Goal: Information Seeking & Learning: Learn about a topic

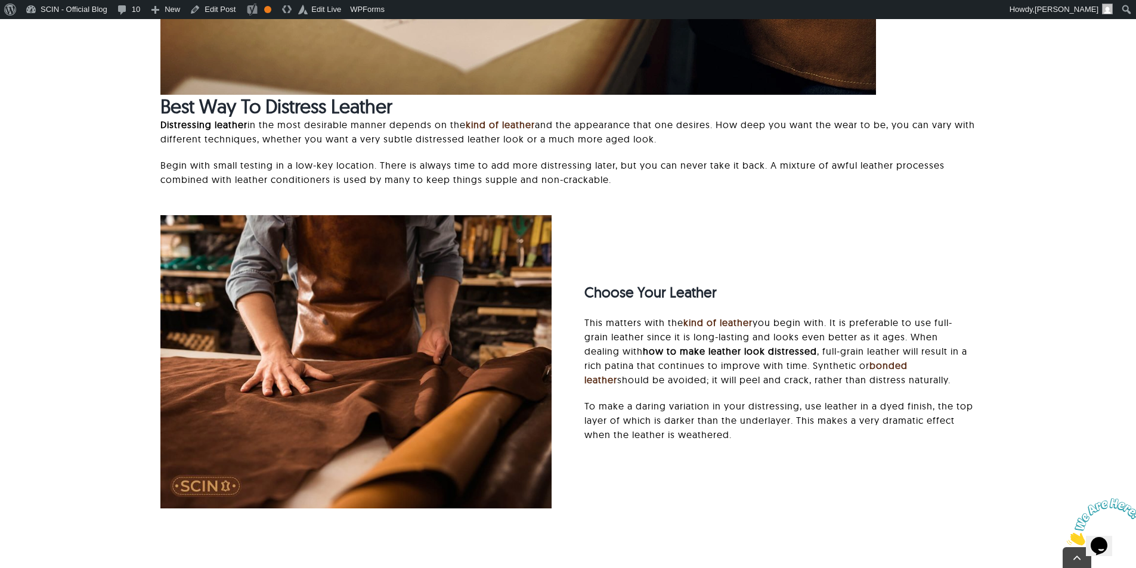
scroll to position [1282, 0]
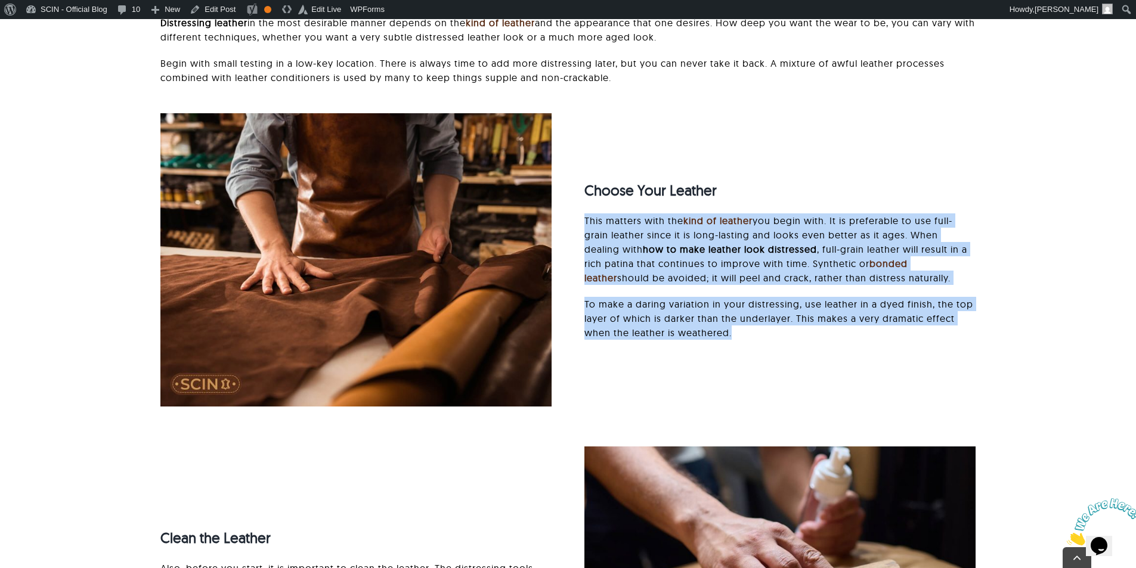
drag, startPoint x: 585, startPoint y: 219, endPoint x: 750, endPoint y: 339, distance: 203.6
click at [750, 339] on div "Choose Your Leather This matters with the kind of leather you begin with. It is…" at bounding box center [780, 260] width 391 height 184
click at [752, 339] on p "To make a daring variation in your distressing, use leather in a dyed finish, t…" at bounding box center [780, 318] width 391 height 43
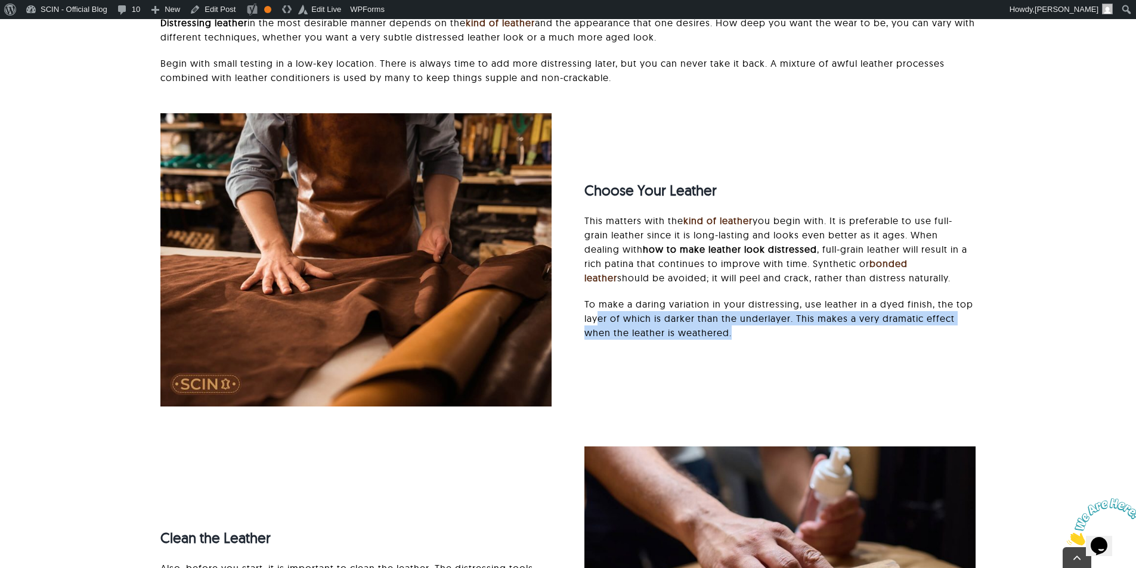
drag, startPoint x: 763, startPoint y: 345, endPoint x: 599, endPoint y: 313, distance: 166.6
click at [599, 313] on div "Choose Your Leather This matters with the kind of leather you begin with. It is…" at bounding box center [780, 260] width 391 height 184
click at [599, 313] on p "To make a daring variation in your distressing, use leather in a dyed finish, t…" at bounding box center [780, 318] width 391 height 43
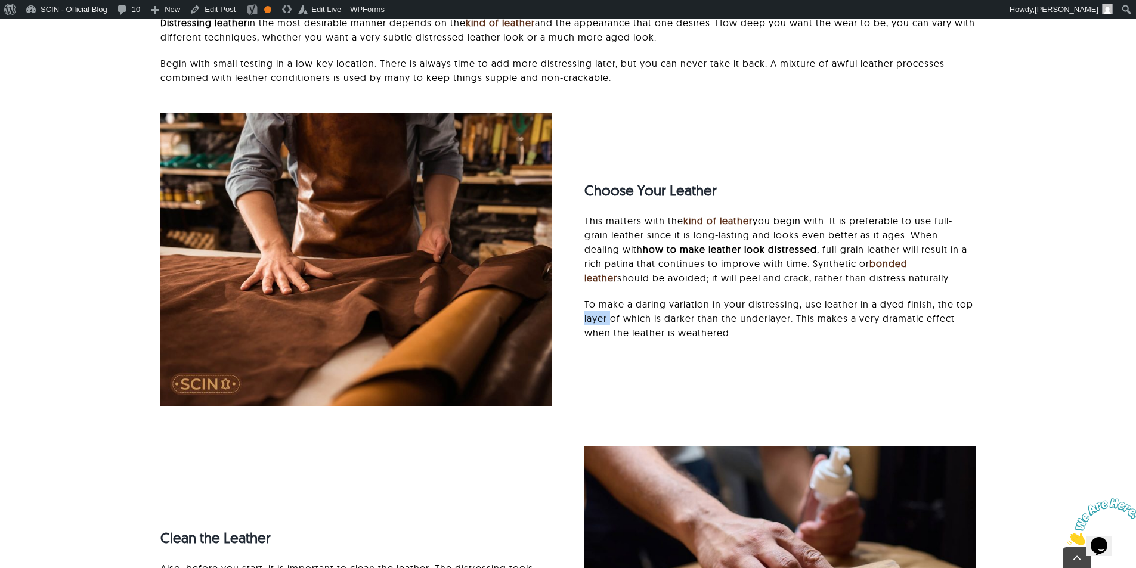
click at [599, 313] on p "To make a daring variation in your distressing, use leather in a dyed finish, t…" at bounding box center [780, 318] width 391 height 43
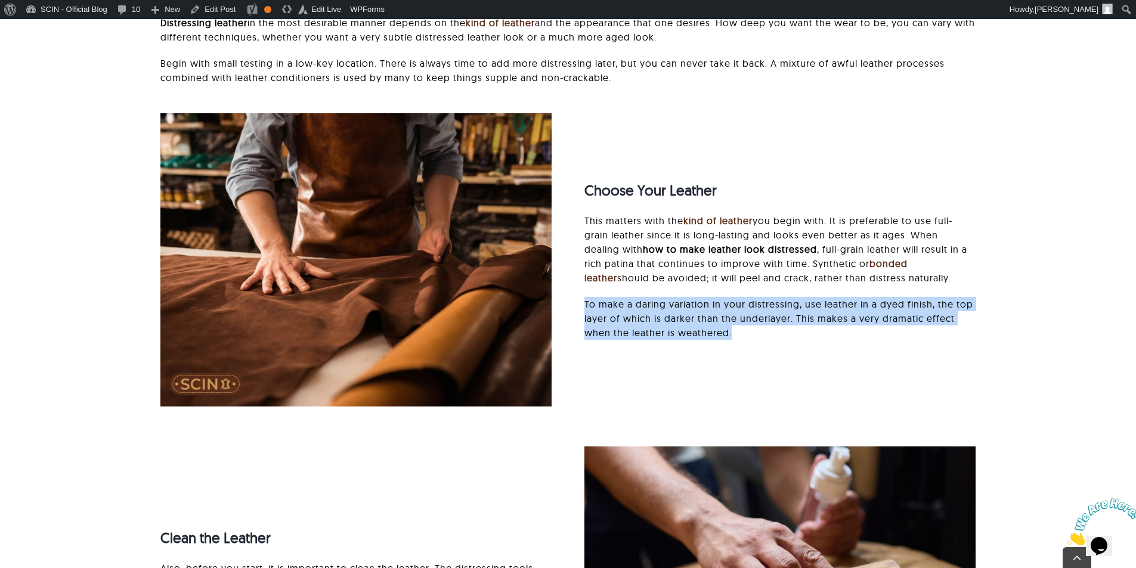
click at [599, 313] on p "To make a daring variation in your distressing, use leather in a dyed finish, t…" at bounding box center [780, 318] width 391 height 43
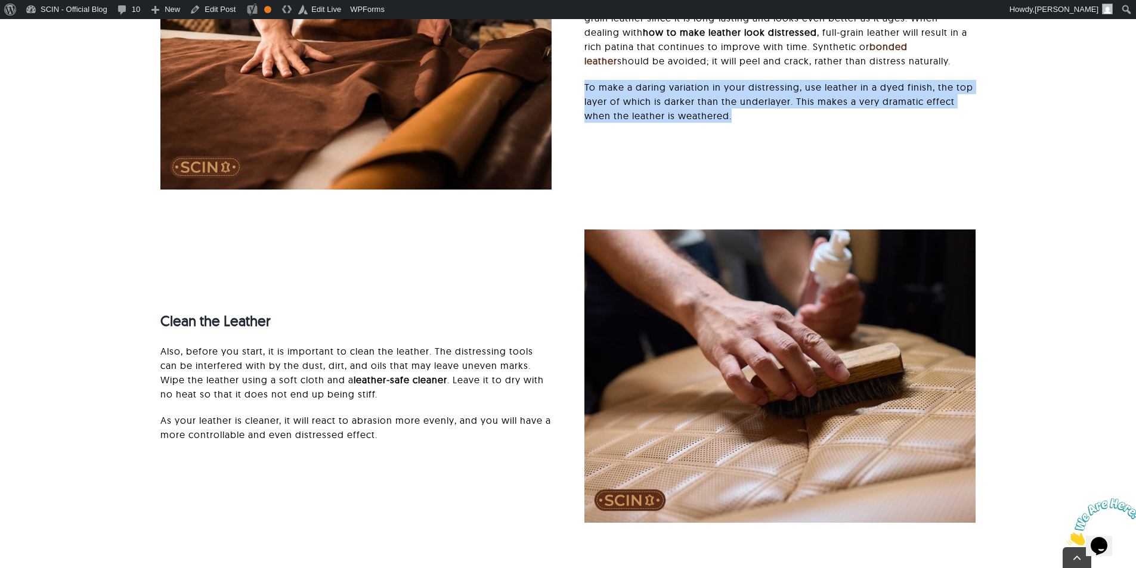
scroll to position [1521, 0]
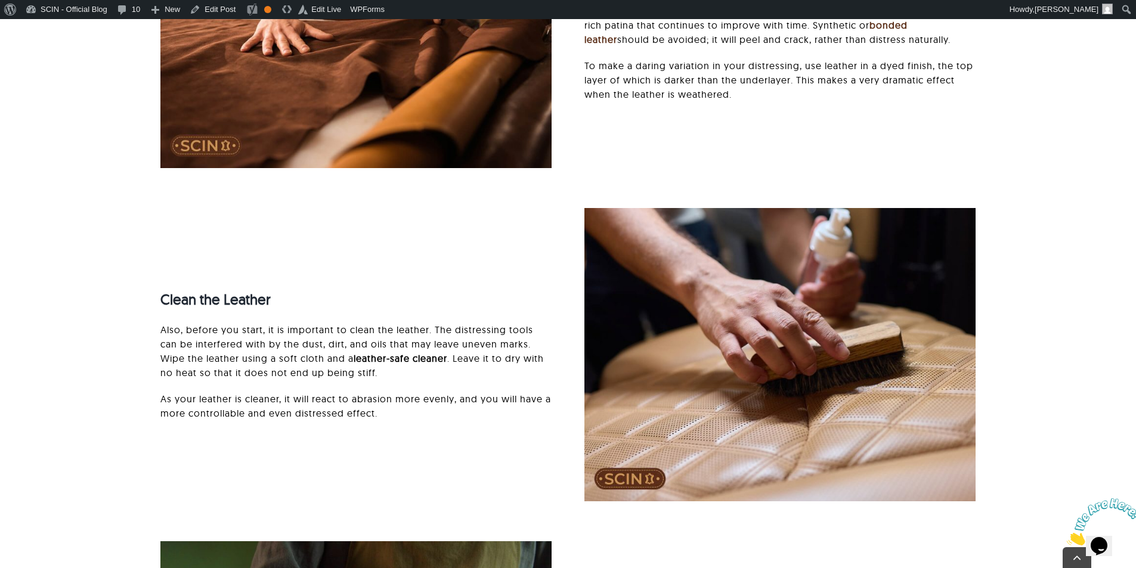
click at [348, 325] on p "Also, before you start, it is important to clean the leather. The distressing t…" at bounding box center [355, 351] width 391 height 57
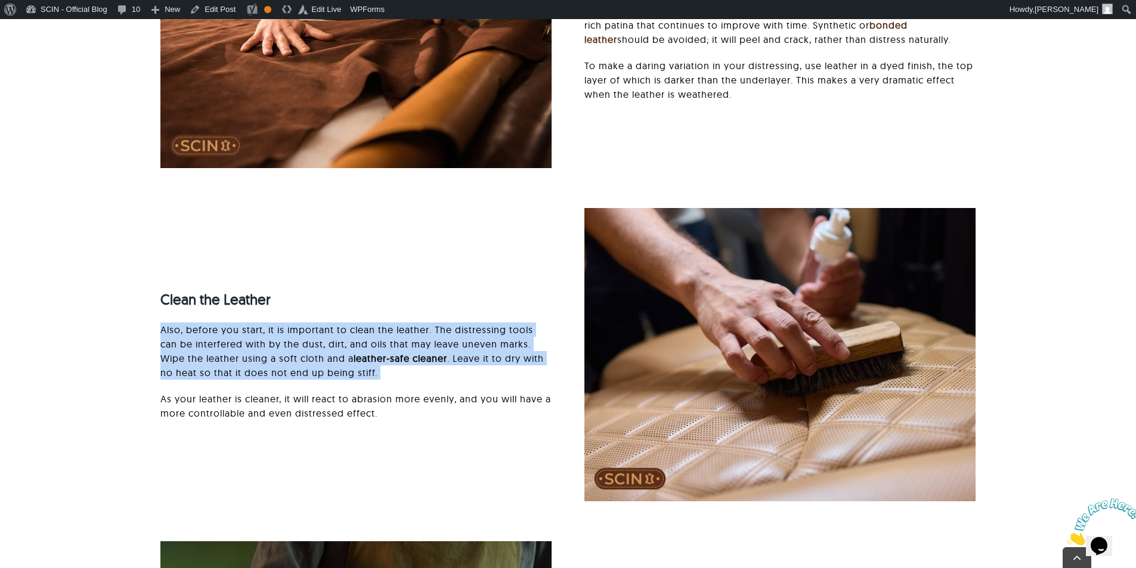
click at [348, 325] on p "Also, before you start, it is important to clean the leather. The distressing t…" at bounding box center [355, 351] width 391 height 57
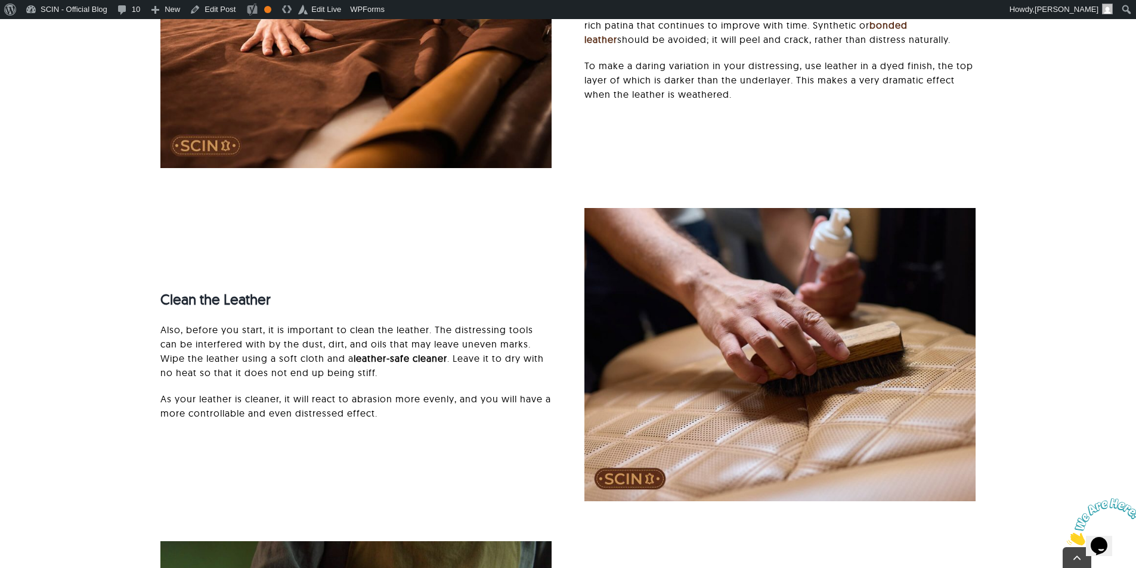
click at [212, 299] on strong "Clean the Leather" at bounding box center [215, 299] width 110 height 18
click at [295, 413] on p "As your leather is cleaner, it will react to abrasion more evenly, and you will…" at bounding box center [355, 406] width 391 height 29
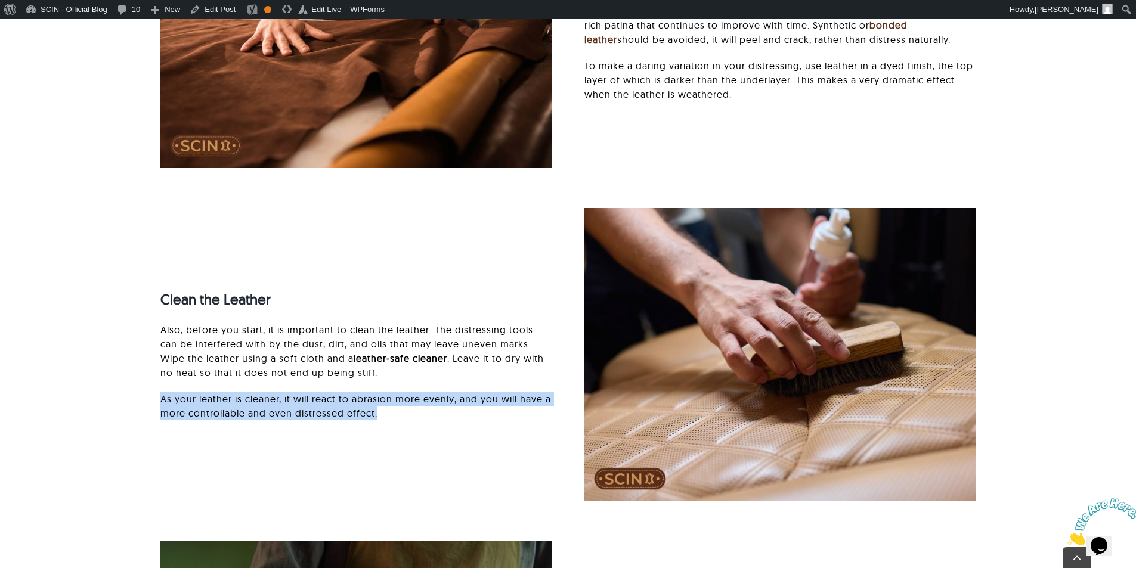
click at [295, 413] on p "As your leather is cleaner, it will react to abrasion more evenly, and you will…" at bounding box center [355, 406] width 391 height 29
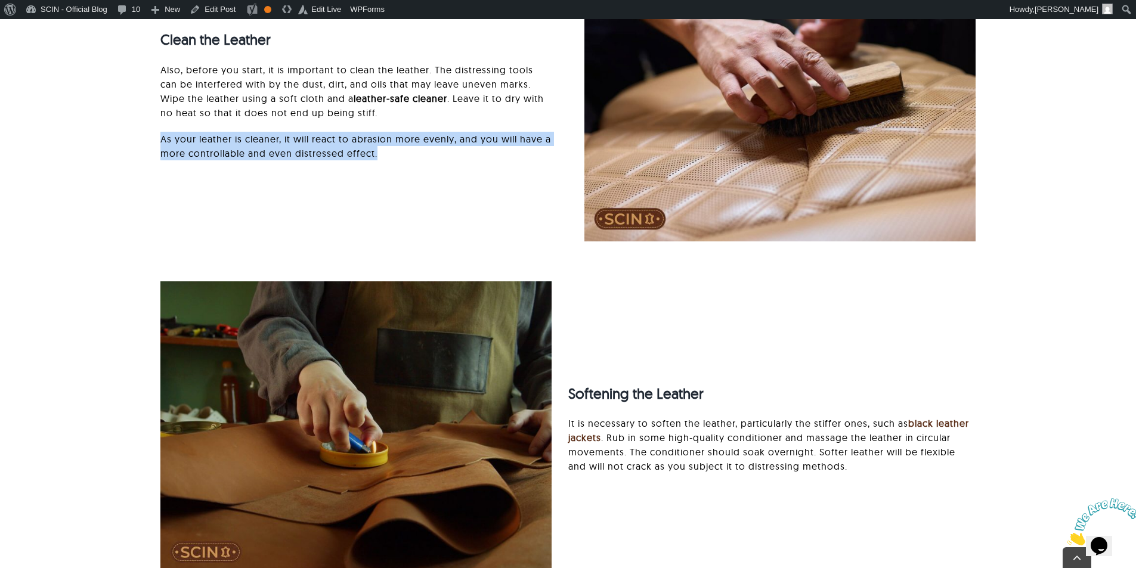
scroll to position [1938, 0]
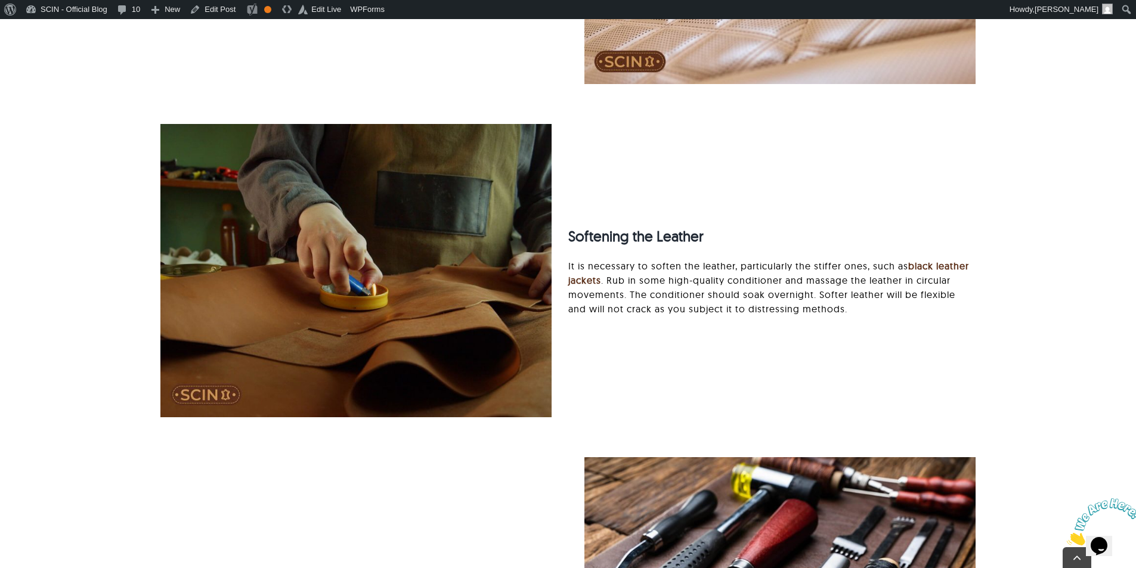
click at [643, 302] on p "It is necessary to soften the leather, particularly the stiffer ones, such as b…" at bounding box center [771, 287] width 407 height 57
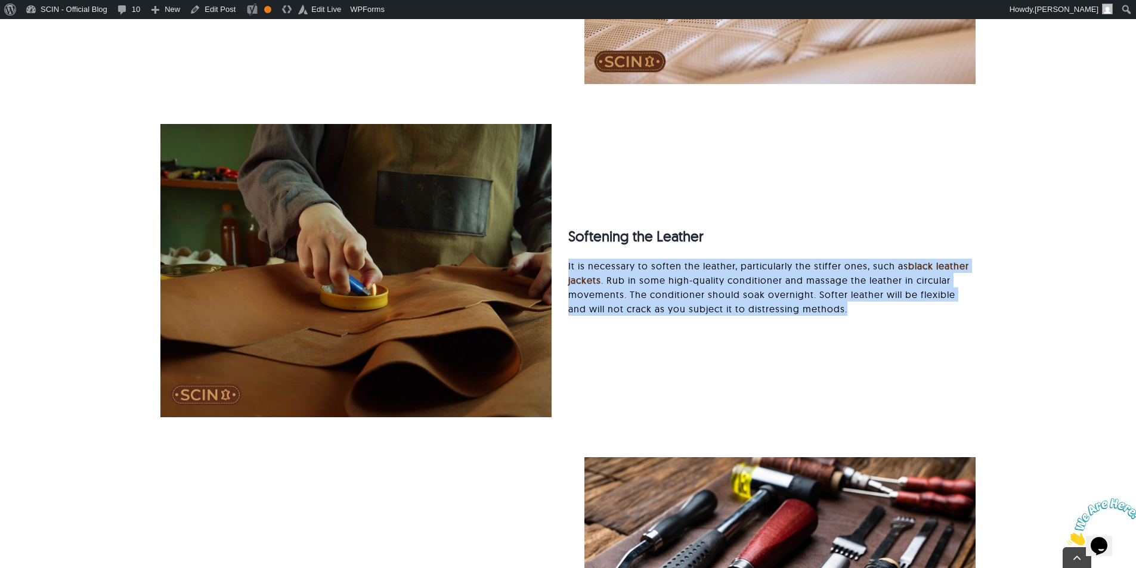
click at [643, 302] on p "It is necessary to soften the leather, particularly the stiffer ones, such as b…" at bounding box center [771, 287] width 407 height 57
click at [603, 293] on p "It is necessary to soften the leather, particularly the stiffer ones, such as b…" at bounding box center [771, 287] width 407 height 57
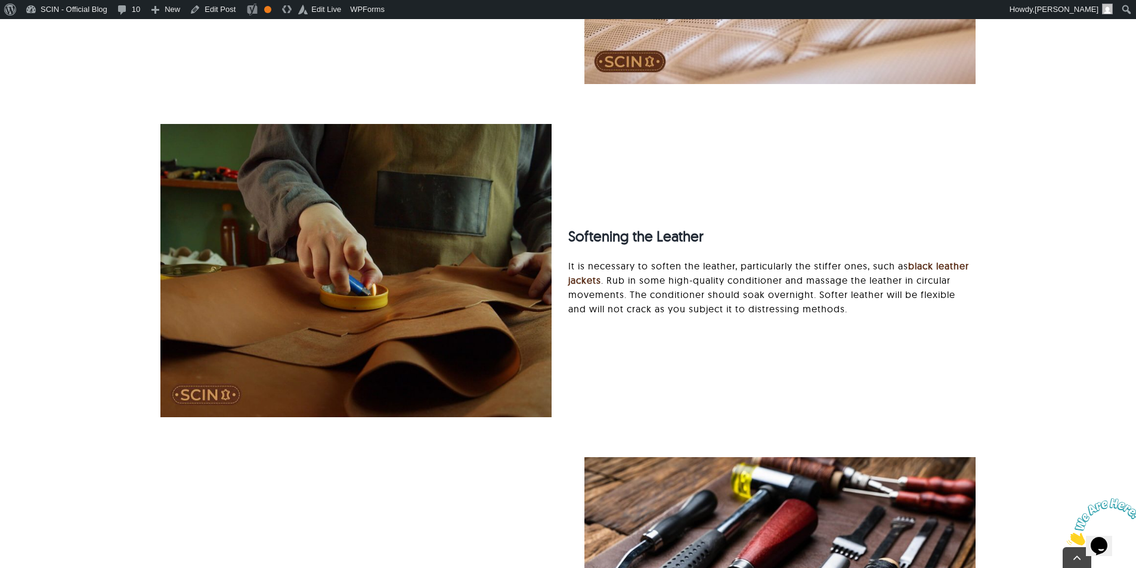
scroll to position [2237, 0]
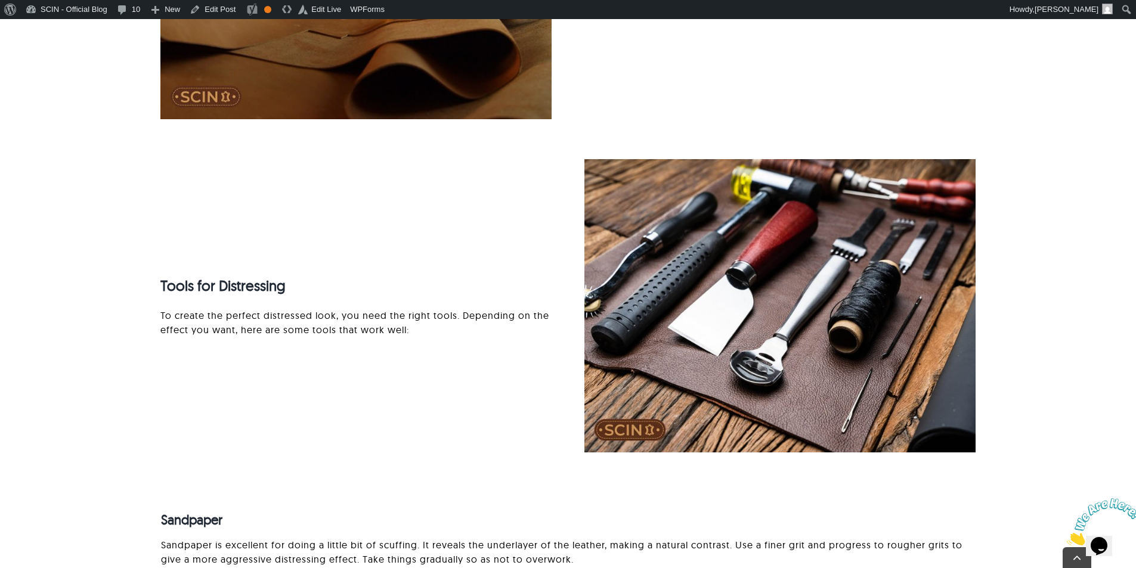
click at [261, 307] on div "Tools for Distressing To create the perfect distressed look, you need the right…" at bounding box center [355, 306] width 391 height 86
click at [261, 320] on p "To create the perfect distressed look, you need the right tools. Depending on t…" at bounding box center [355, 322] width 391 height 29
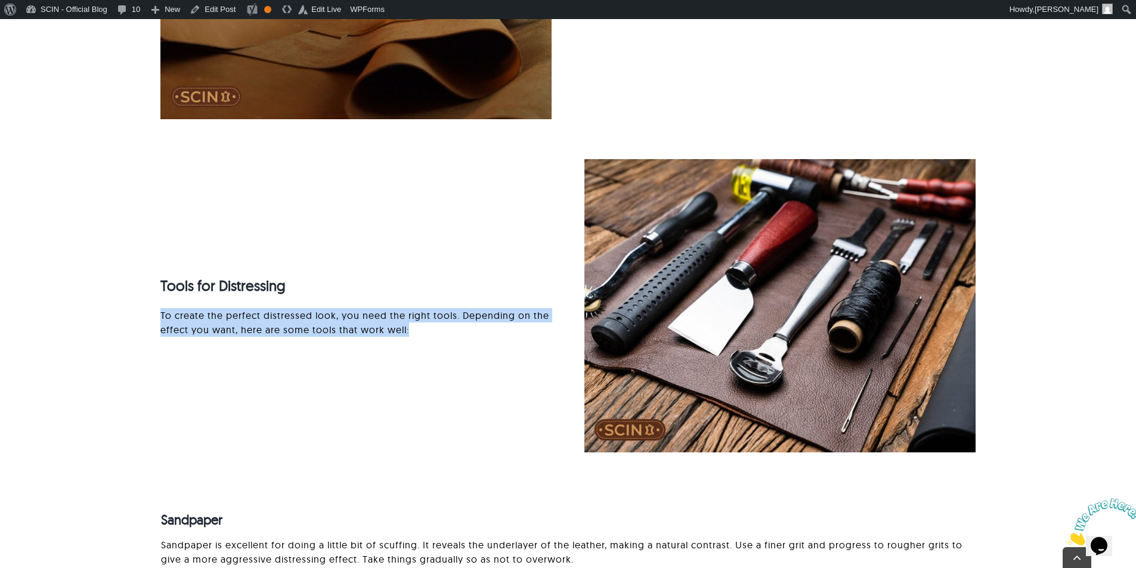
click at [261, 320] on p "To create the perfect distressed look, you need the right tools. Depending on t…" at bounding box center [355, 322] width 391 height 29
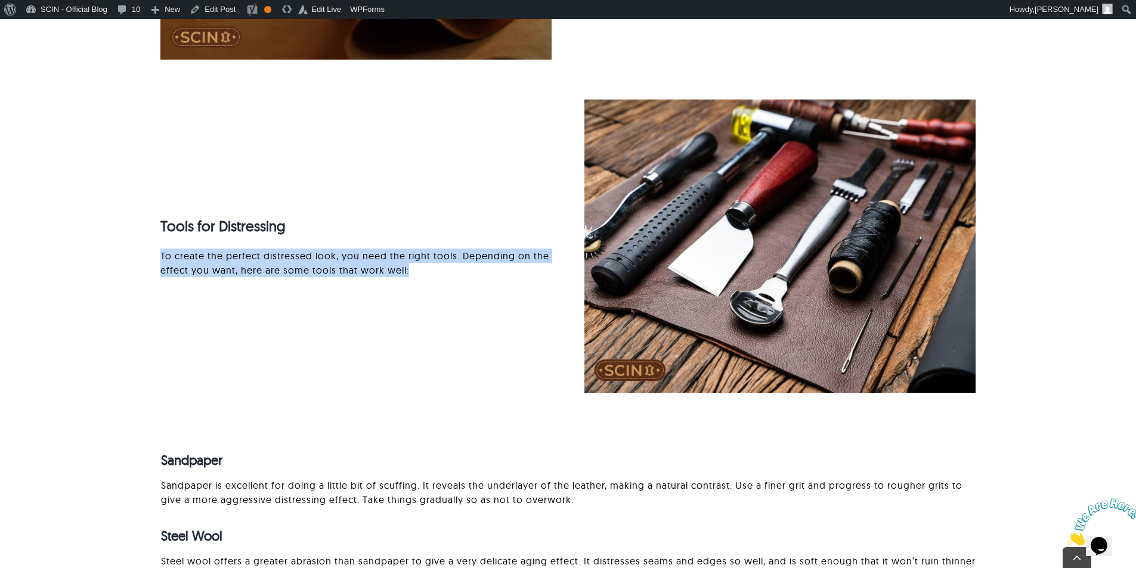
scroll to position [2535, 0]
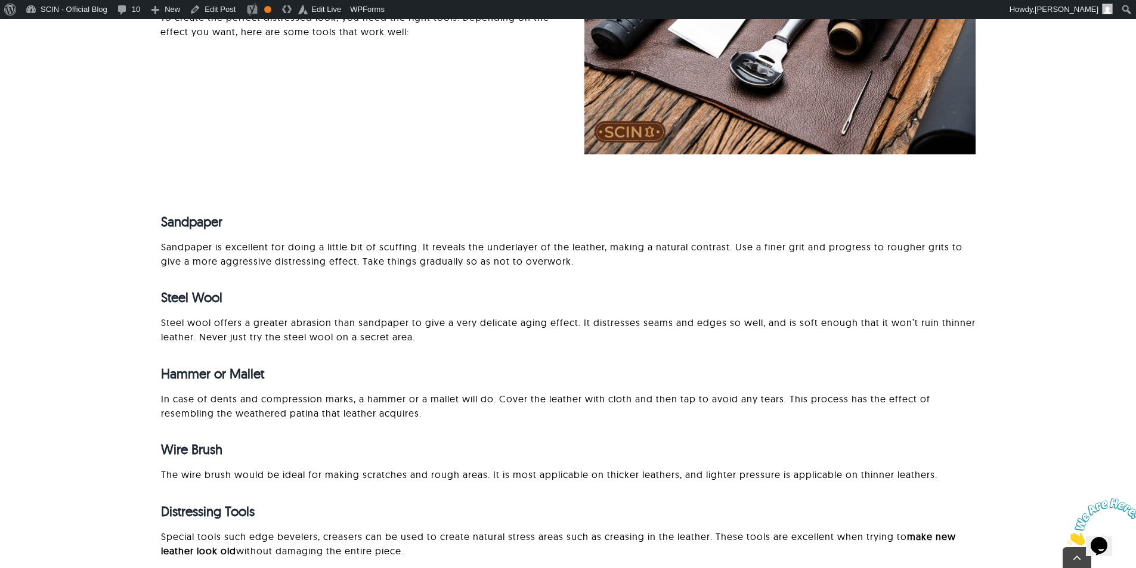
click at [481, 275] on div "Steel Wool" at bounding box center [568, 298] width 815 height 55
click at [490, 265] on p "Sandpaper is excellent for doing a little bit of scuffing. It reveals the under…" at bounding box center [568, 254] width 815 height 29
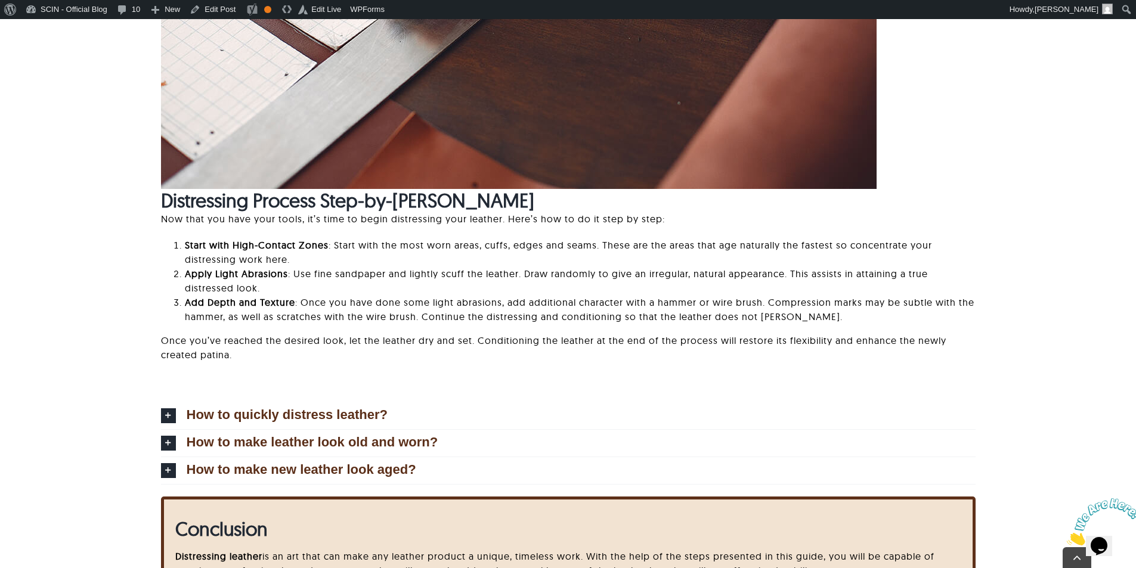
scroll to position [3310, 0]
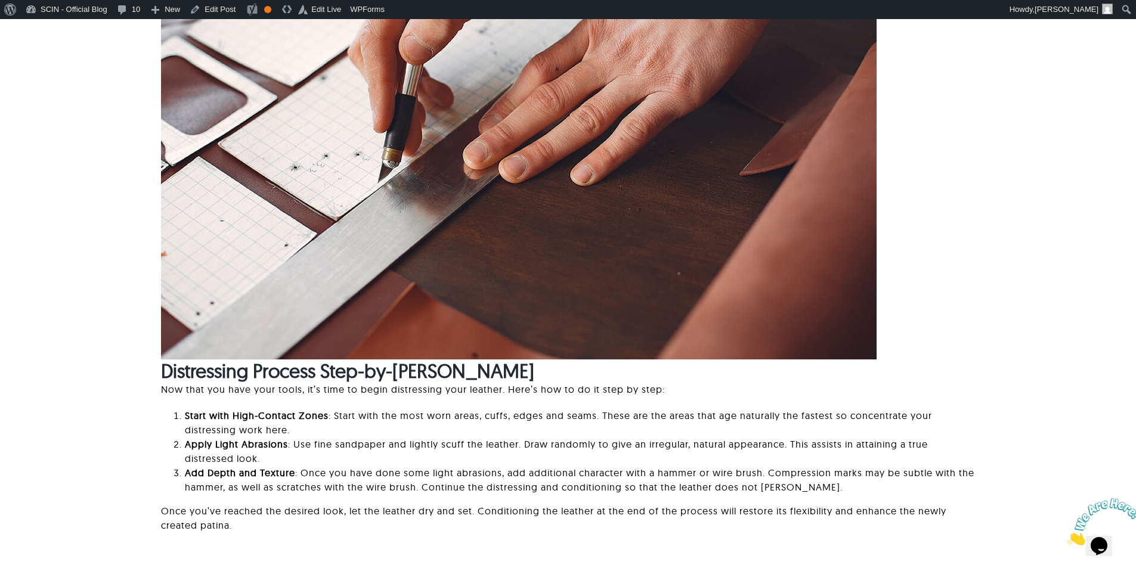
click at [927, 388] on p "Now that you have your tools, it’s time to begin distressing your leather. Here…" at bounding box center [568, 389] width 815 height 14
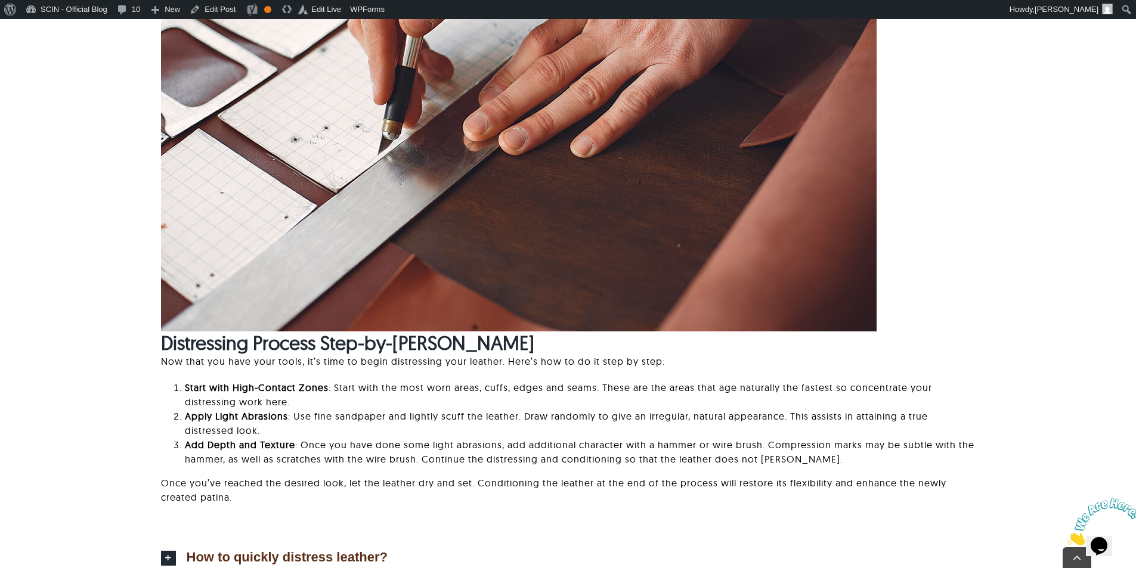
scroll to position [3370, 0]
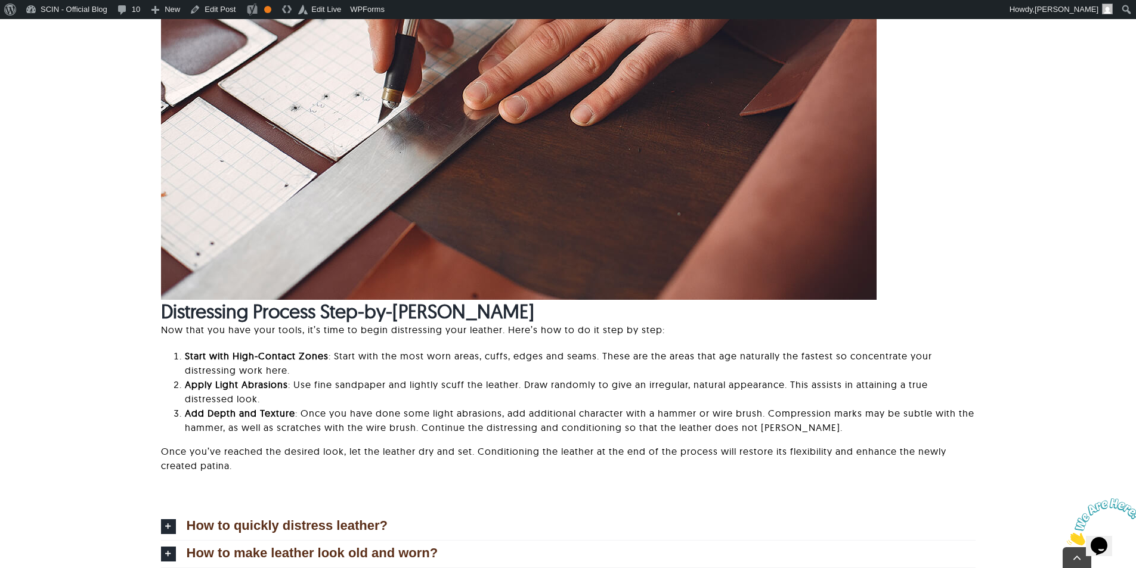
click at [788, 473] on p "Once you’ve reached the desired look, let the leather dry and set. Conditioning…" at bounding box center [568, 458] width 815 height 29
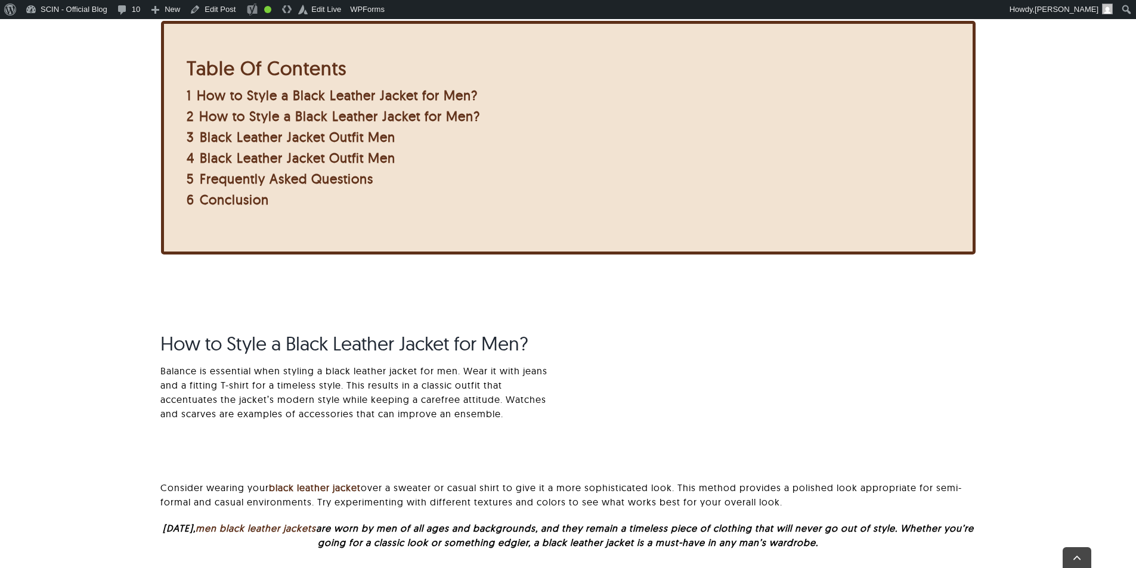
scroll to position [477, 0]
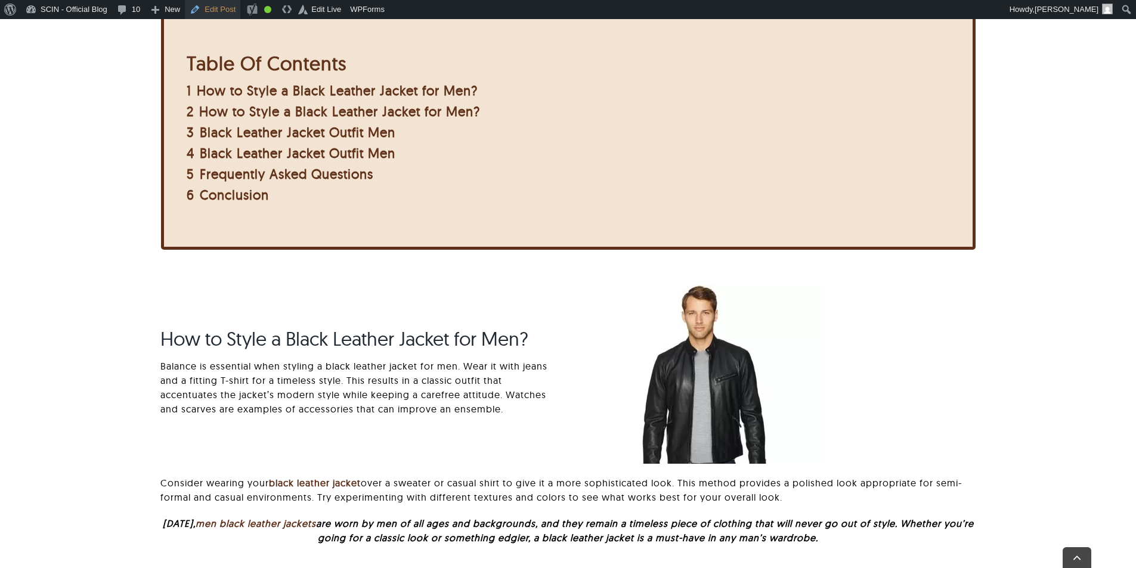
click at [208, 6] on link "Edit Post" at bounding box center [212, 9] width 55 height 19
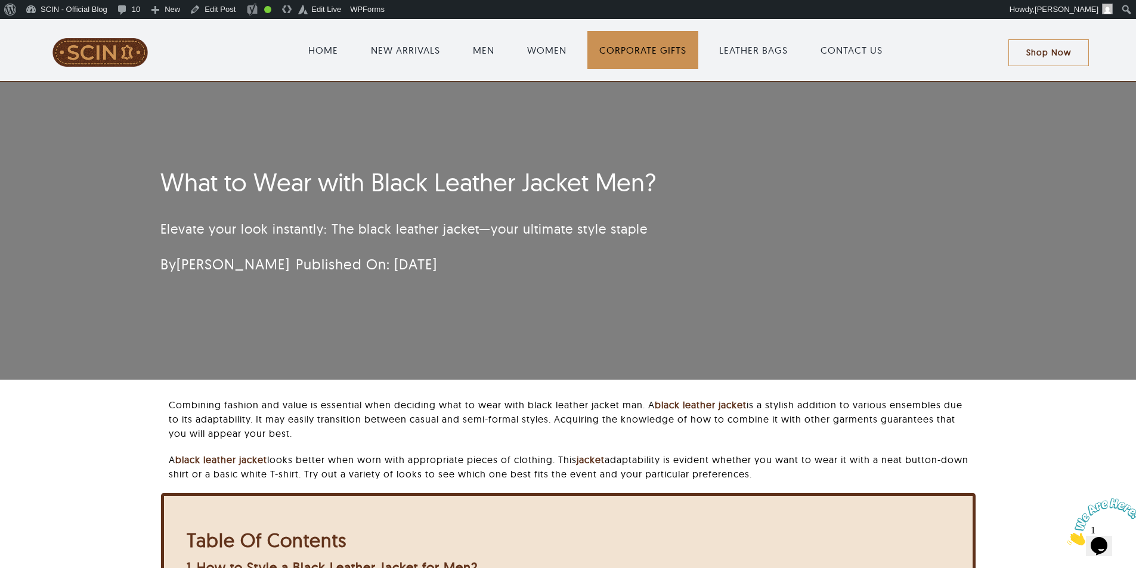
scroll to position [707, 0]
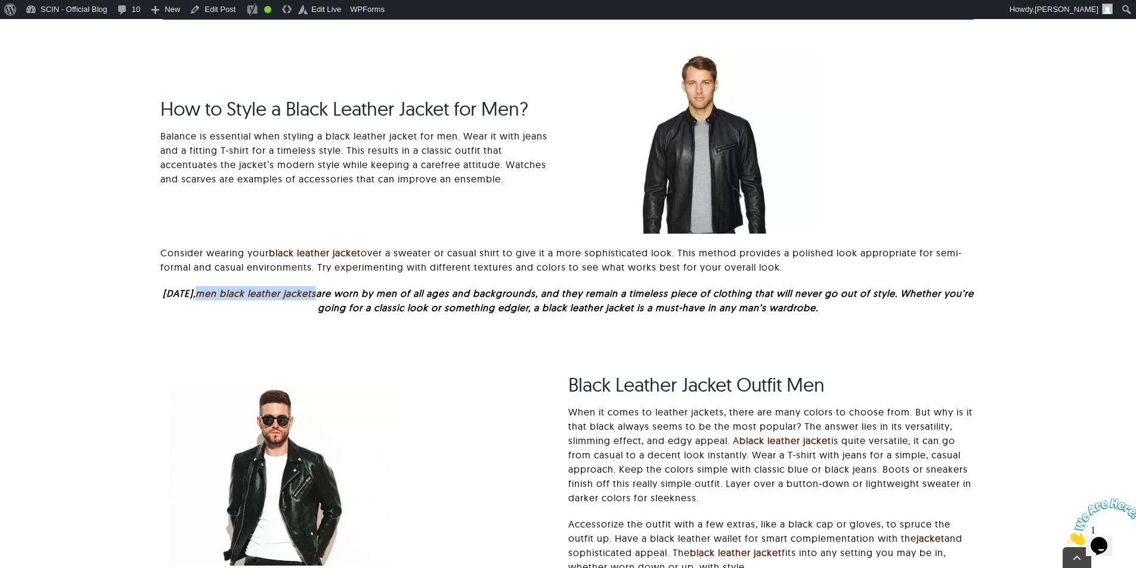
drag, startPoint x: 194, startPoint y: 295, endPoint x: 317, endPoint y: 296, distance: 122.3
click at [317, 296] on em "Today, men black leather jackets are worn by men of all ages and backgrounds, a…" at bounding box center [568, 300] width 811 height 26
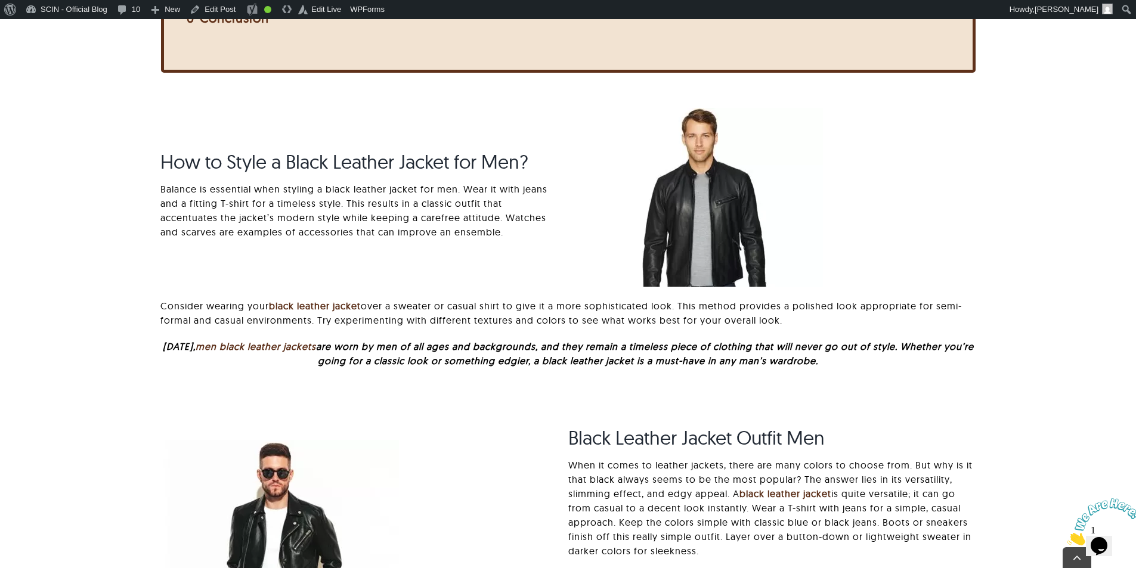
scroll to position [656, 0]
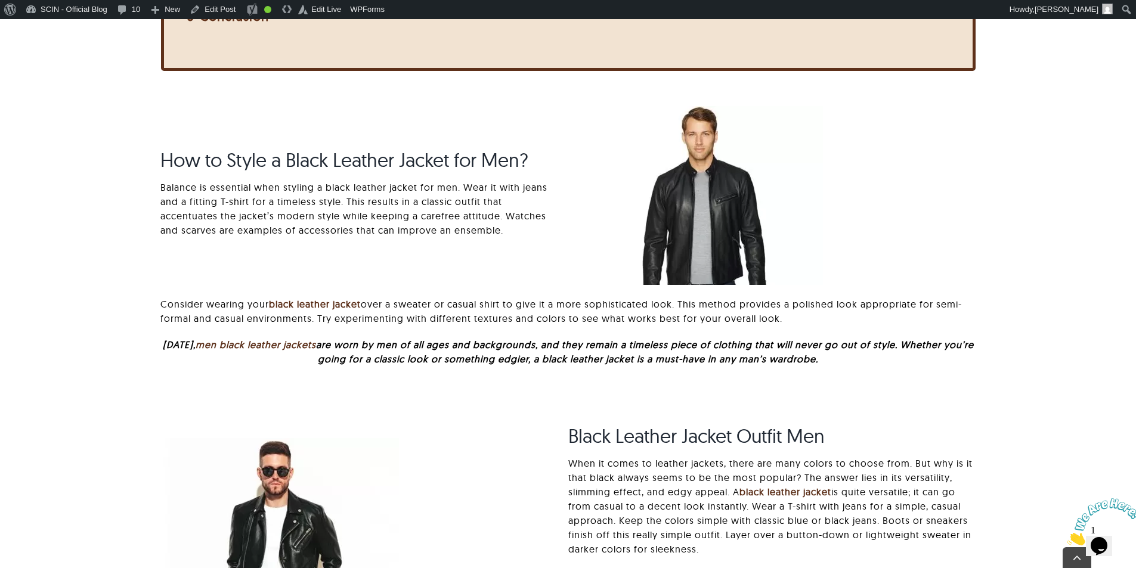
click at [951, 192] on div at bounding box center [780, 195] width 391 height 179
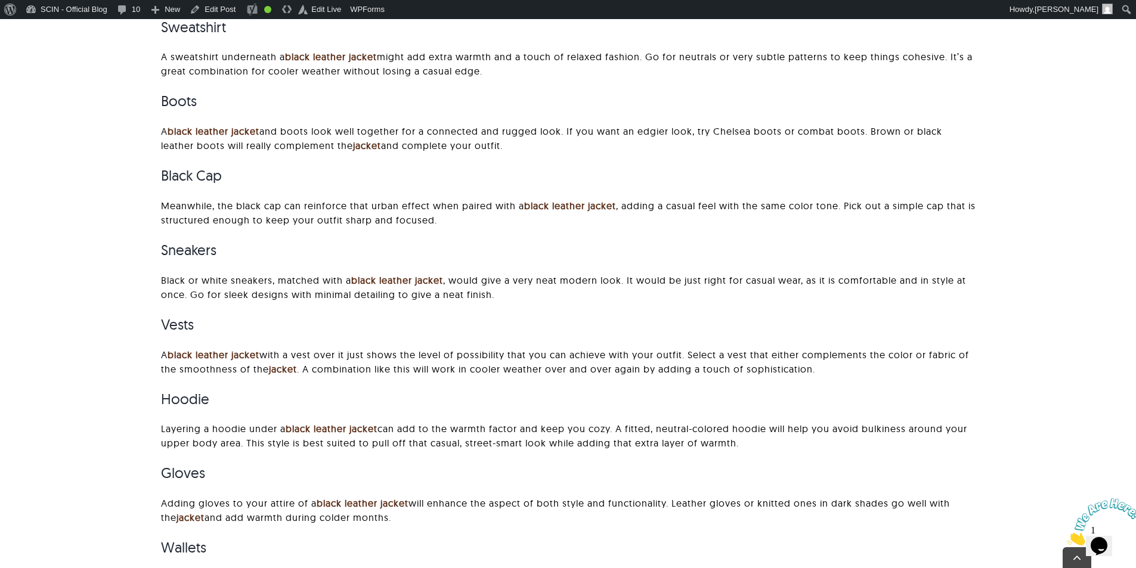
scroll to position [1670, 0]
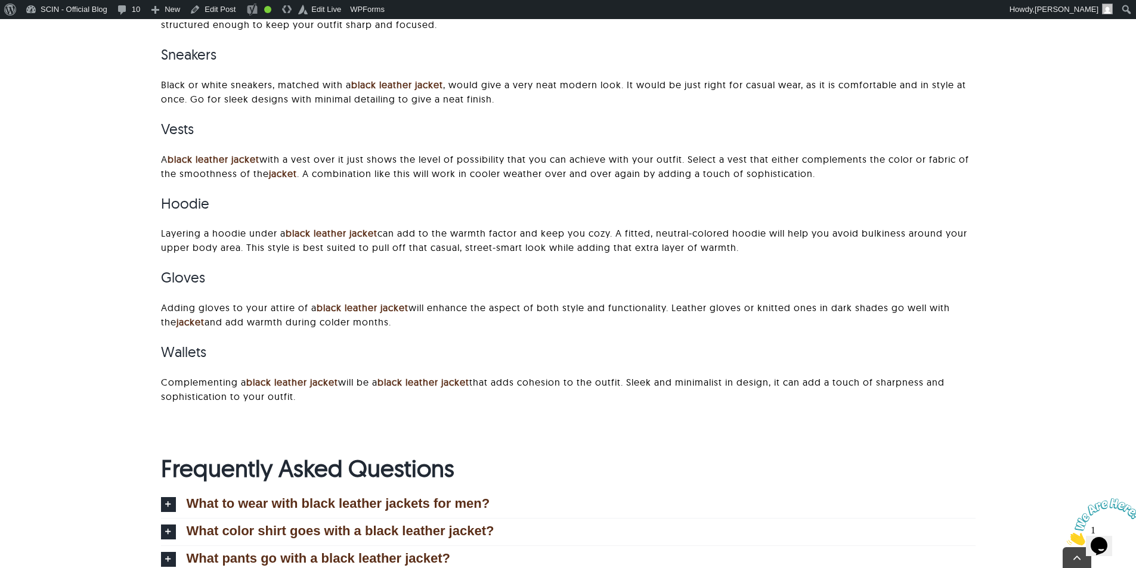
click at [527, 330] on div "Sweatshirt A sweatshirt underneath a black leather jacket might add extra warmt…" at bounding box center [568, 112] width 815 height 607
click at [750, 160] on p "A black leather jacket with a vest over it just shows the level of possibility …" at bounding box center [568, 166] width 815 height 29
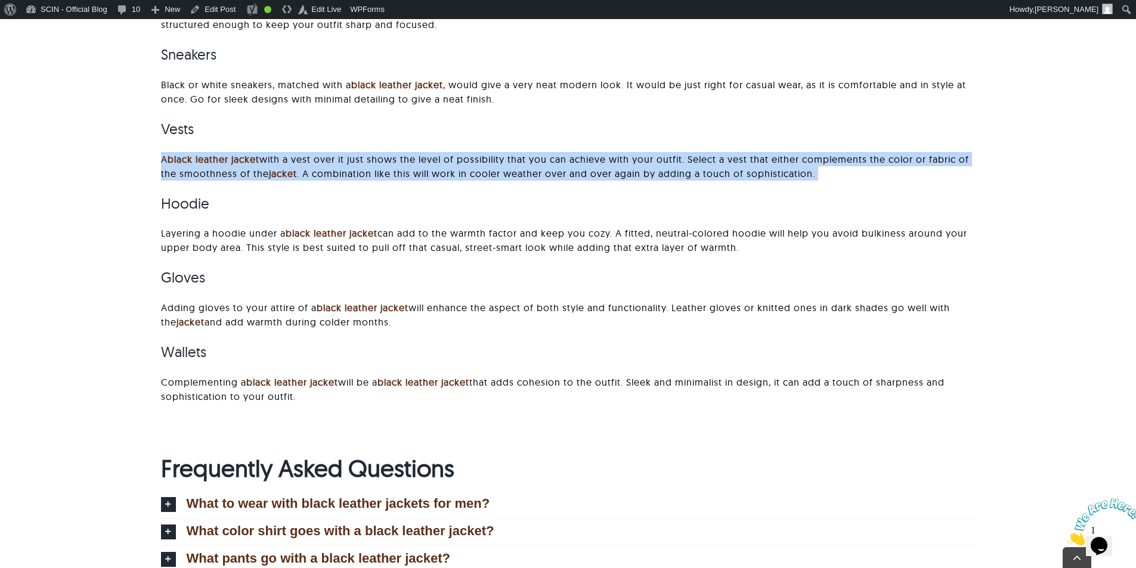
click at [750, 160] on p "A black leather jacket with a vest over it just shows the level of possibility …" at bounding box center [568, 166] width 815 height 29
click at [689, 169] on p "A black leather jacket with a vest over it just shows the level of possibility …" at bounding box center [568, 166] width 815 height 29
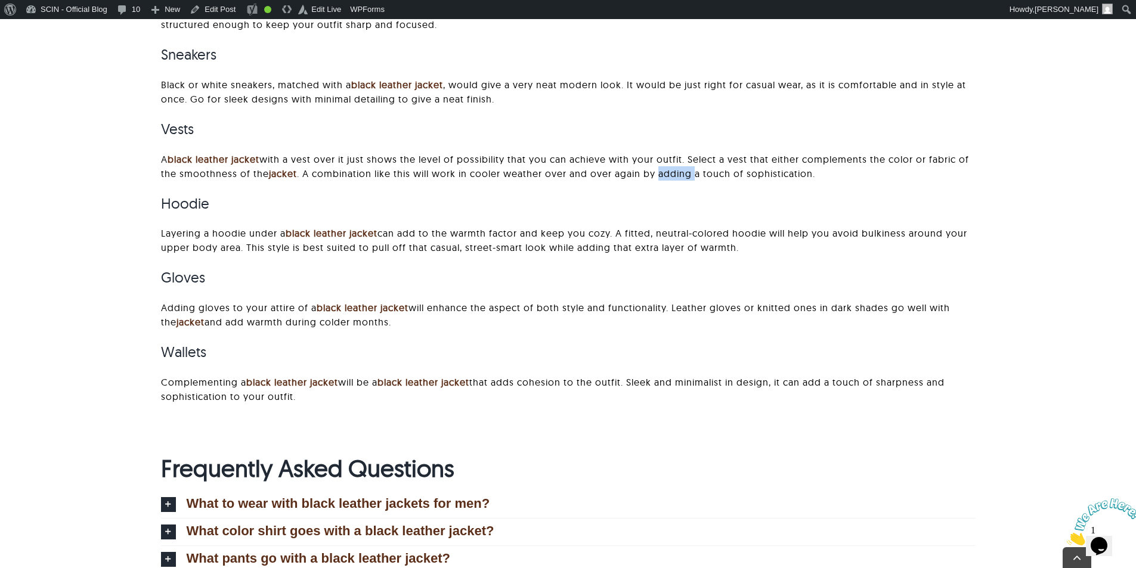
click at [689, 169] on p "A black leather jacket with a vest over it just shows the level of possibility …" at bounding box center [568, 166] width 815 height 29
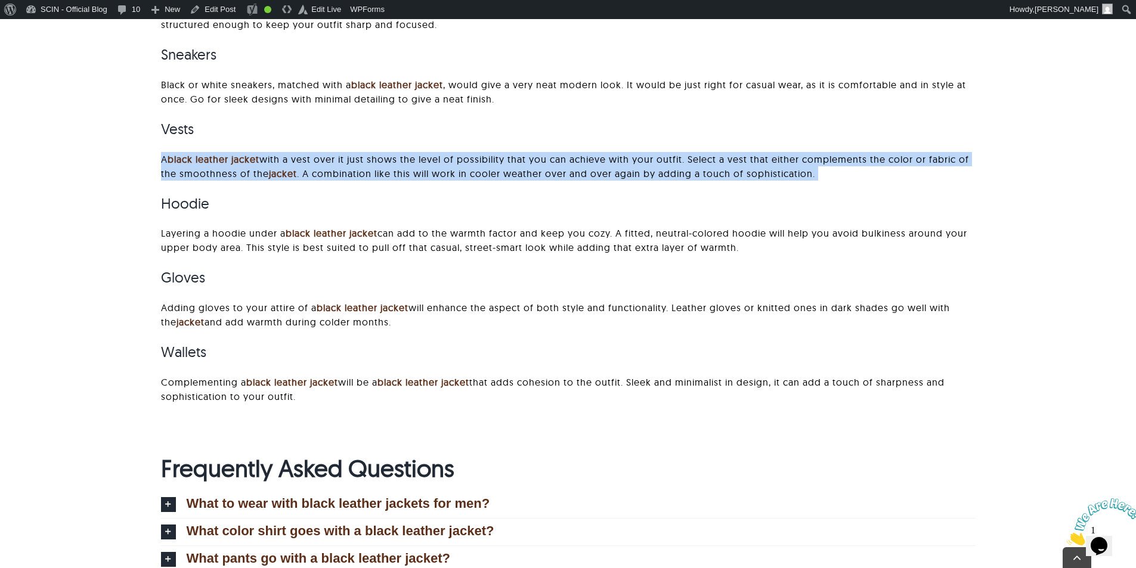
click at [689, 169] on p "A black leather jacket with a vest over it just shows the level of possibility …" at bounding box center [568, 166] width 815 height 29
drag, startPoint x: 385, startPoint y: 327, endPoint x: 289, endPoint y: 328, distance: 96.0
click at [289, 328] on p "Adding gloves to your attire of a black leather jacket will enhance the aspect …" at bounding box center [568, 315] width 815 height 29
drag, startPoint x: 404, startPoint y: 307, endPoint x: 404, endPoint y: 316, distance: 9.6
click at [404, 307] on link "black leather jacket" at bounding box center [363, 308] width 92 height 12
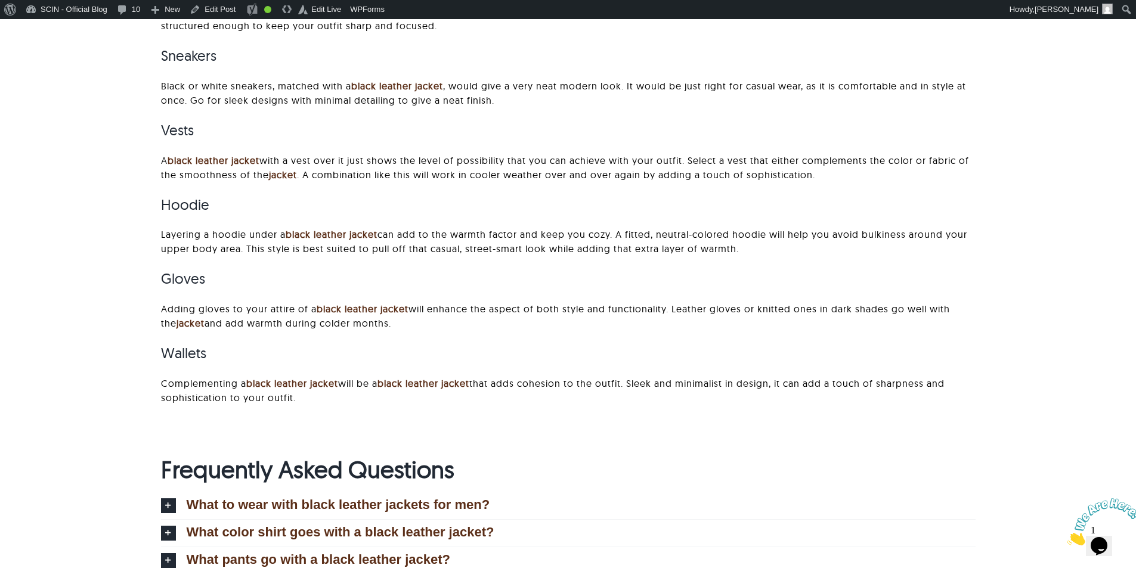
click at [1097, 535] on img at bounding box center [1104, 522] width 74 height 47
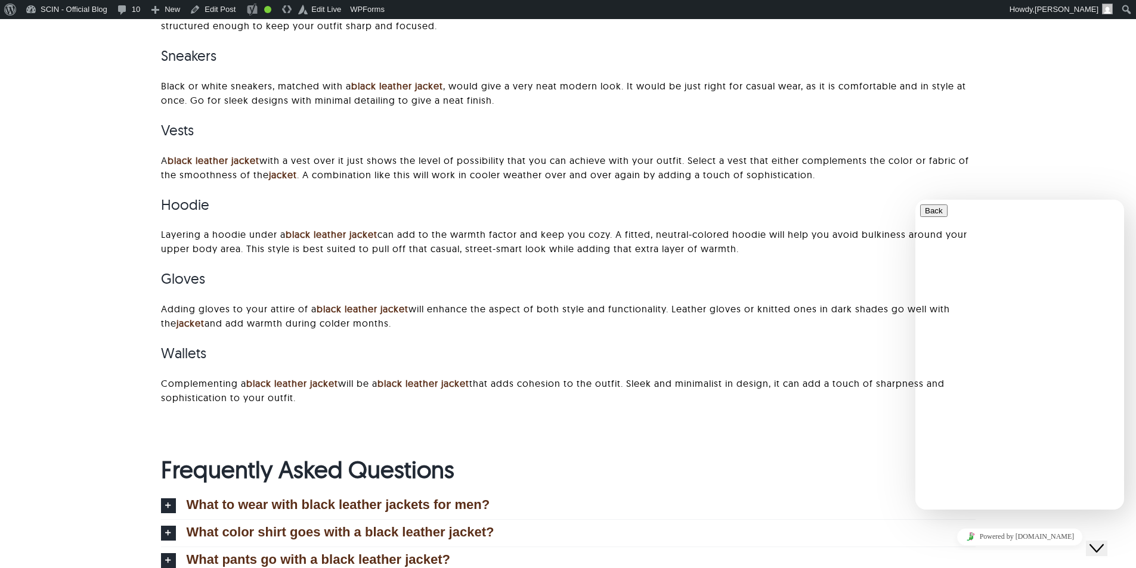
click at [1097, 542] on icon "Close Chat This icon closes the chat window." at bounding box center [1097, 549] width 14 height 14
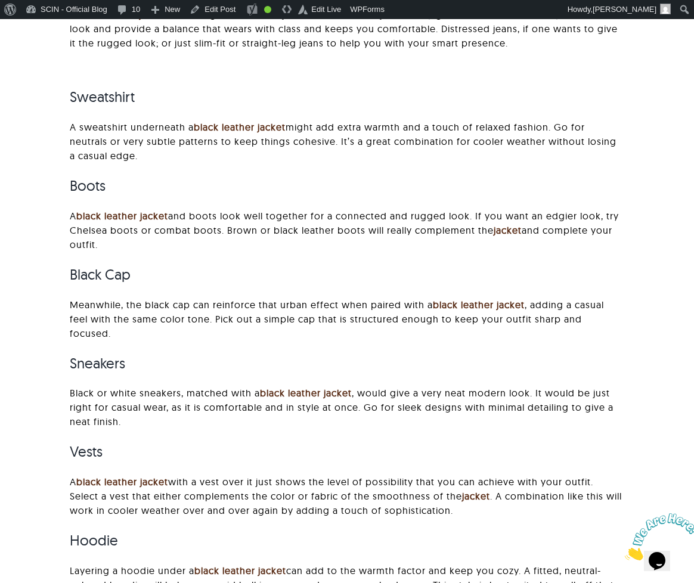
scroll to position [1581, 0]
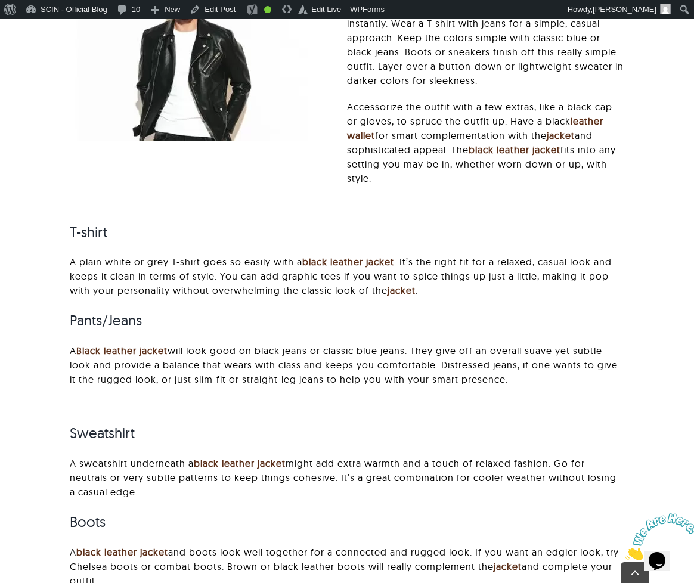
scroll to position [1312, 0]
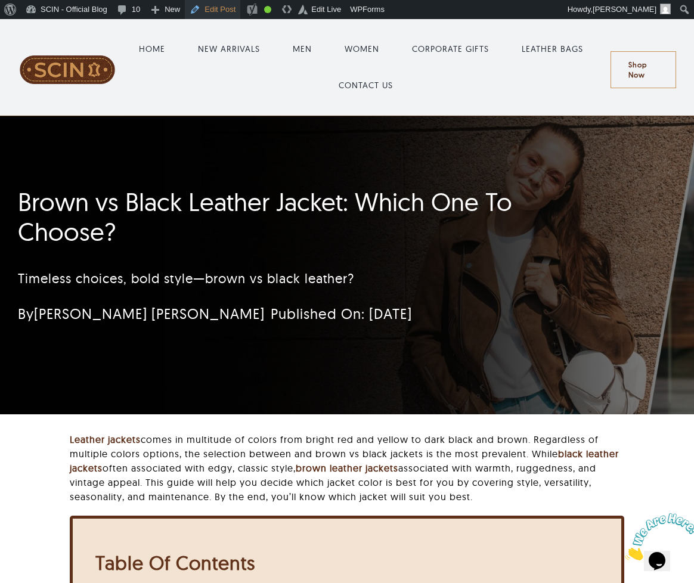
click at [214, 11] on link "Edit Post" at bounding box center [212, 9] width 55 height 19
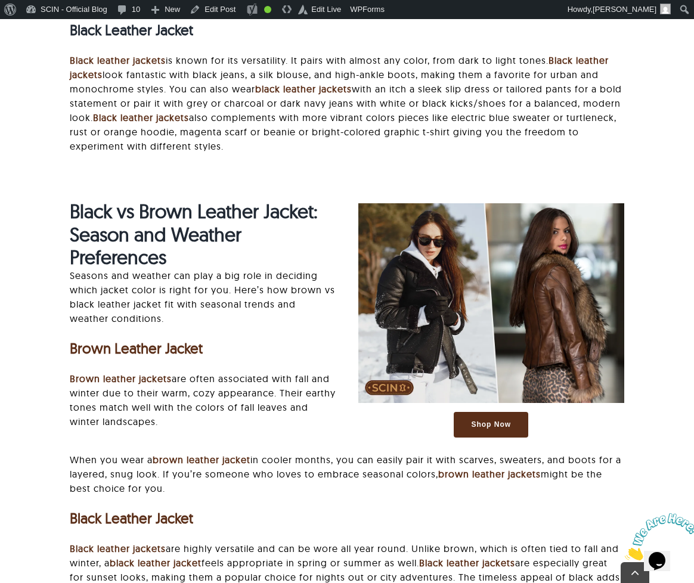
scroll to position [1968, 0]
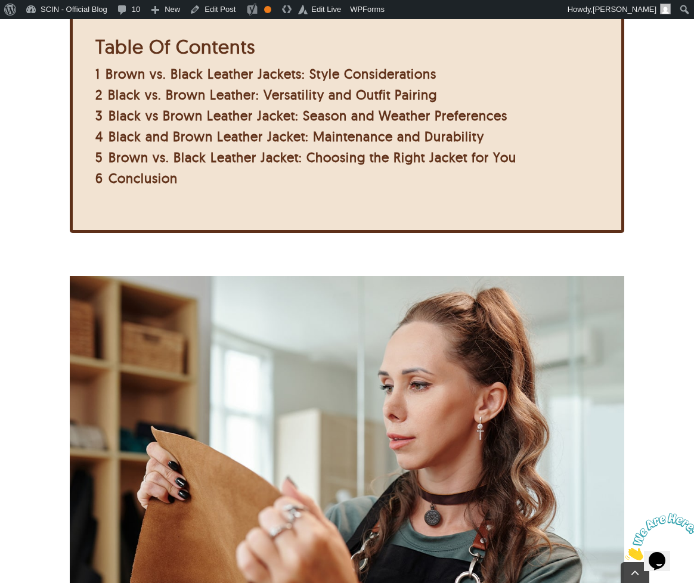
scroll to position [537, 0]
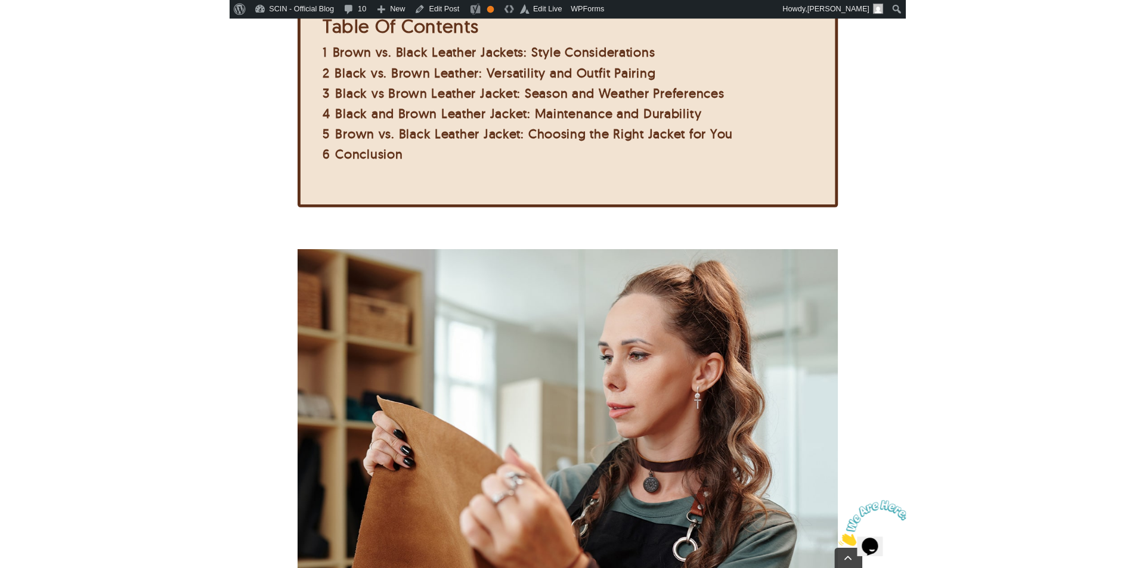
scroll to position [488, 0]
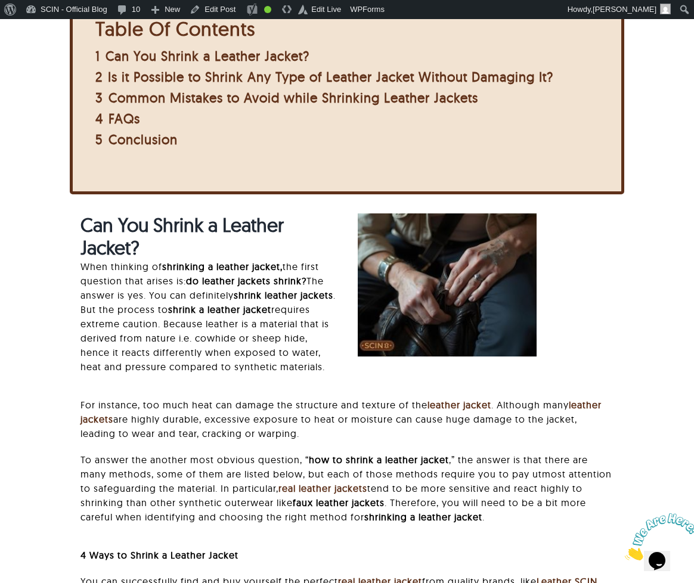
scroll to position [656, 0]
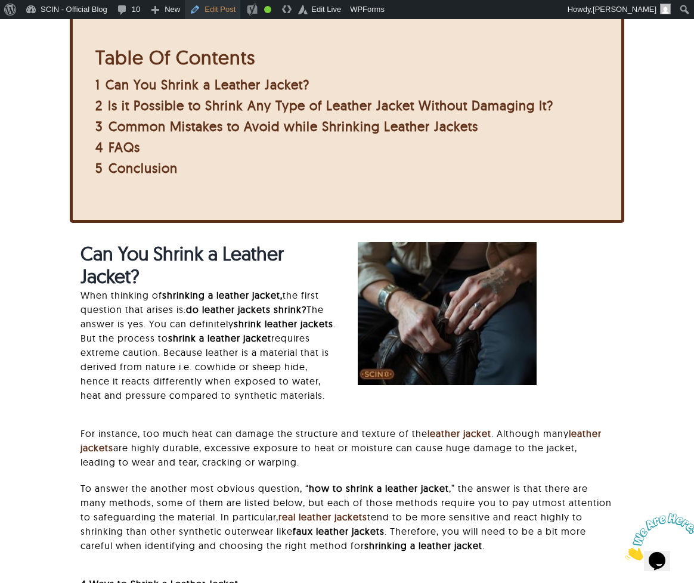
click at [211, 2] on link "Edit Post" at bounding box center [212, 9] width 55 height 19
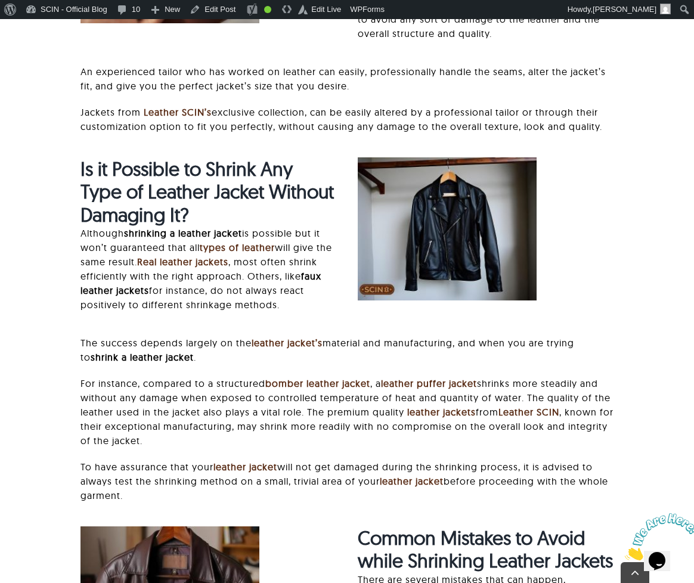
scroll to position [2326, 0]
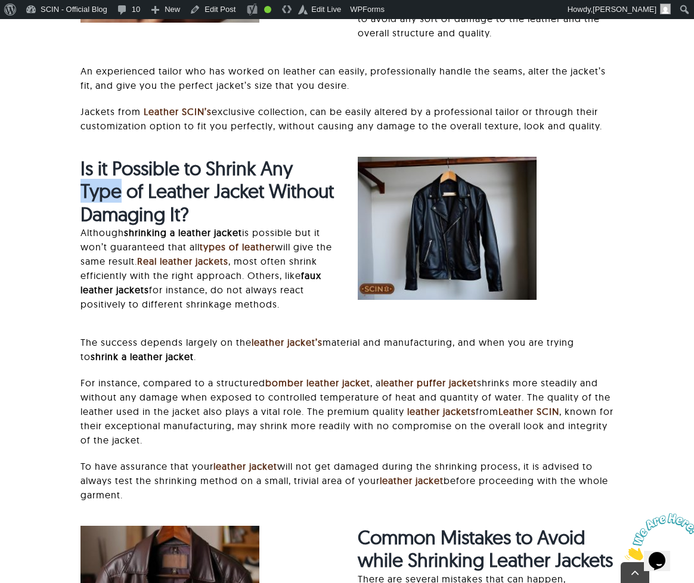
drag, startPoint x: 82, startPoint y: 205, endPoint x: 120, endPoint y: 208, distance: 38.2
click at [120, 208] on strong "Is it Possible to Shrink Any Type of Leather Jacket Without Damaging It?" at bounding box center [207, 191] width 253 height 70
click at [142, 208] on strong "Is it Possible to Shrink Any Type of Leather Jacket Without Damaging It?" at bounding box center [207, 191] width 253 height 70
click at [143, 208] on strong "Is it Possible to Shrink Any Type of Leather Jacket Without Damaging It?" at bounding box center [207, 191] width 253 height 70
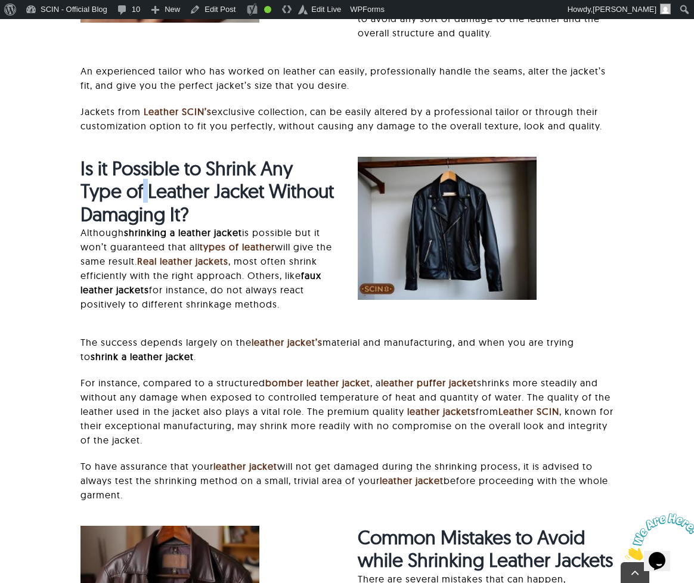
click at [144, 206] on strong "Is it Possible to Shrink Any Type of Leather Jacket Without Damaging It?" at bounding box center [207, 191] width 253 height 70
click at [231, 9] on link "Edit Post" at bounding box center [212, 9] width 55 height 19
